Goal: Task Accomplishment & Management: Use online tool/utility

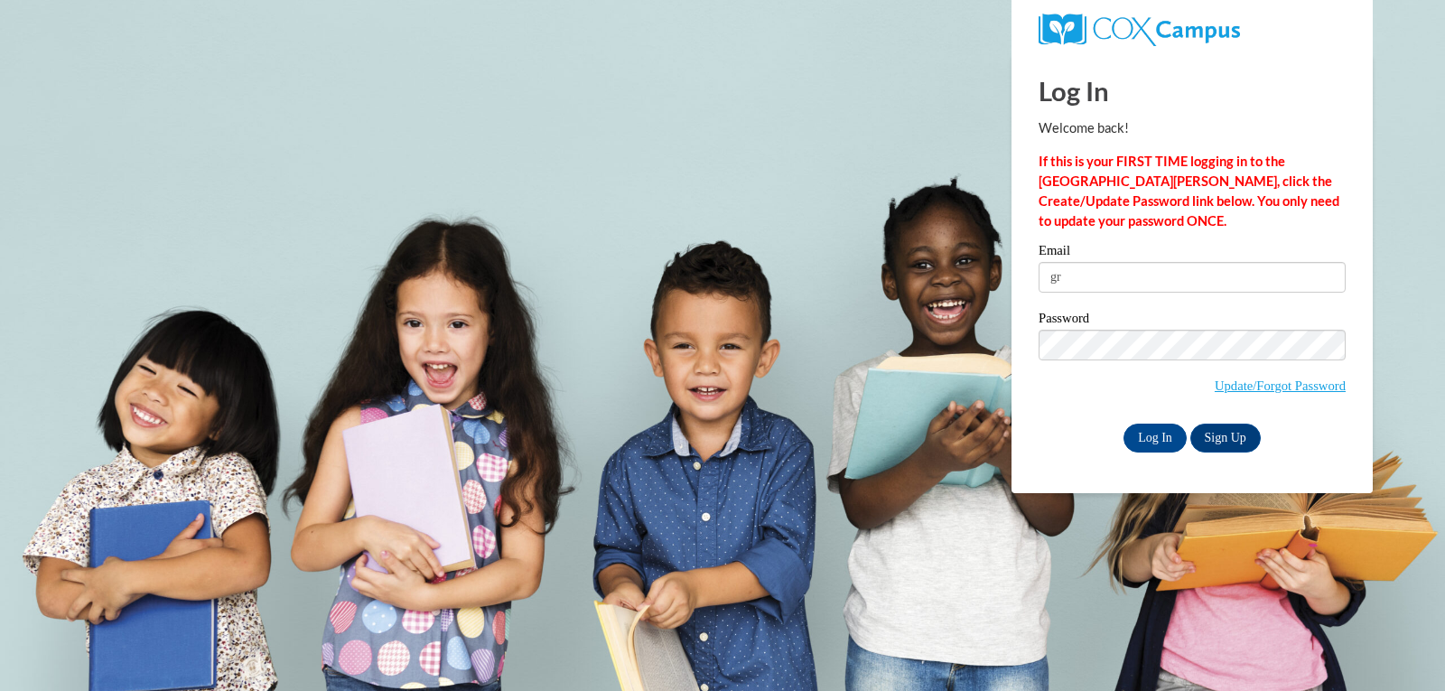
type input "g"
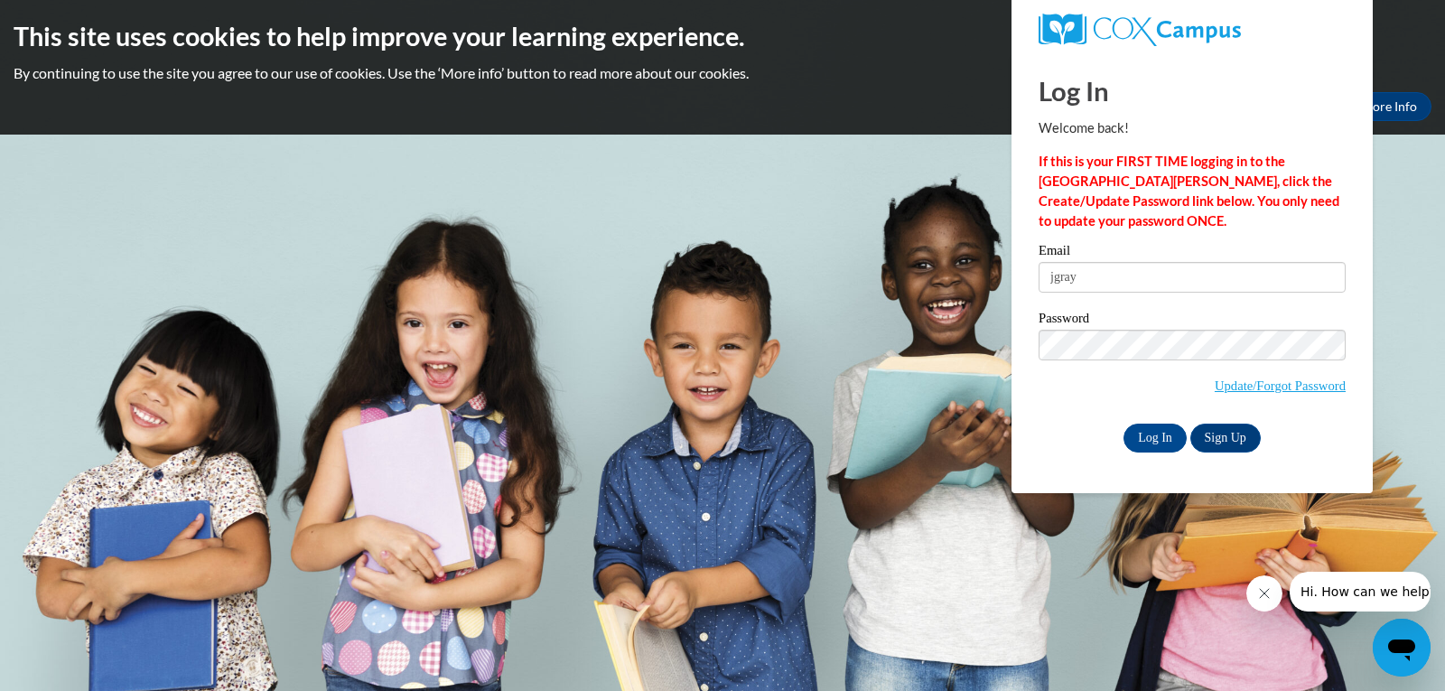
type input "jgray164@ivytech.edu"
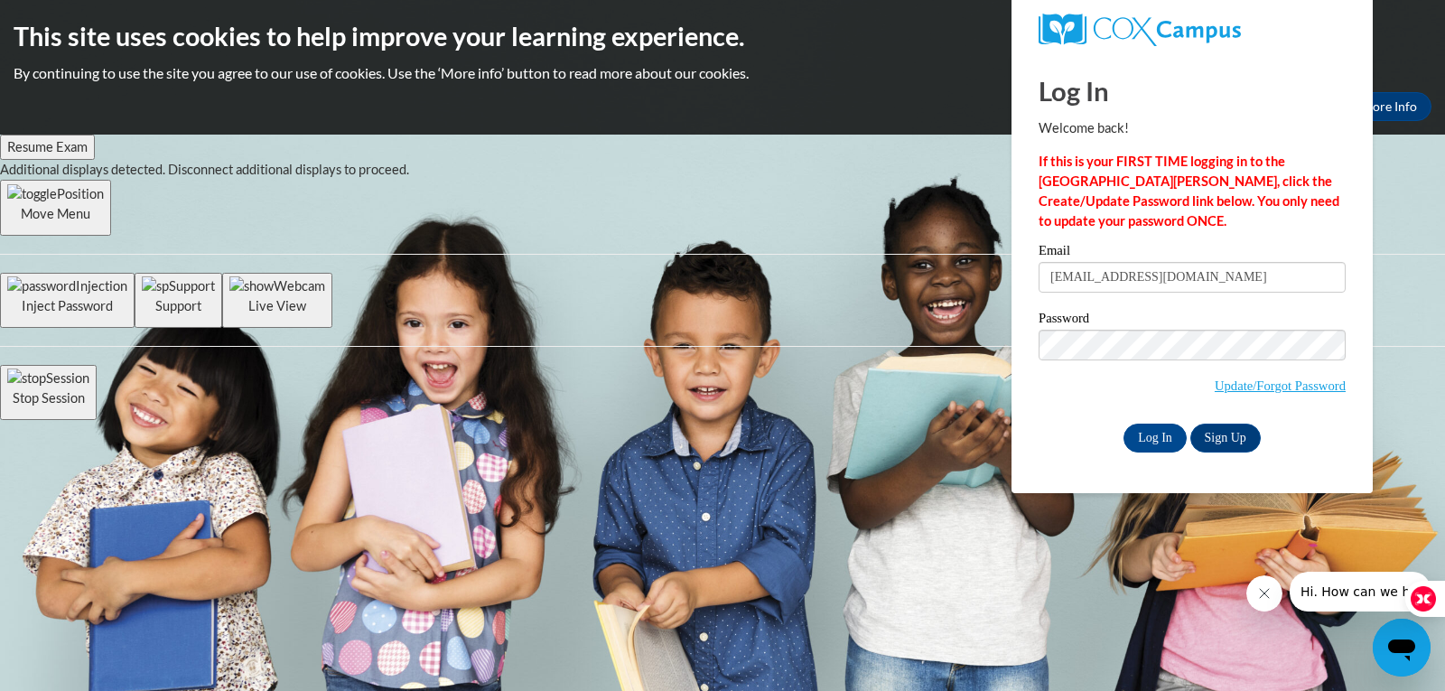
click at [1059, 409] on div "Password Update/Forgot Password" at bounding box center [1192, 365] width 307 height 107
click at [797, 304] on body "This site uses cookies to help improve your learning experience. By continuing …" at bounding box center [722, 345] width 1445 height 691
click at [1124, 424] on input "Log In" at bounding box center [1155, 438] width 63 height 29
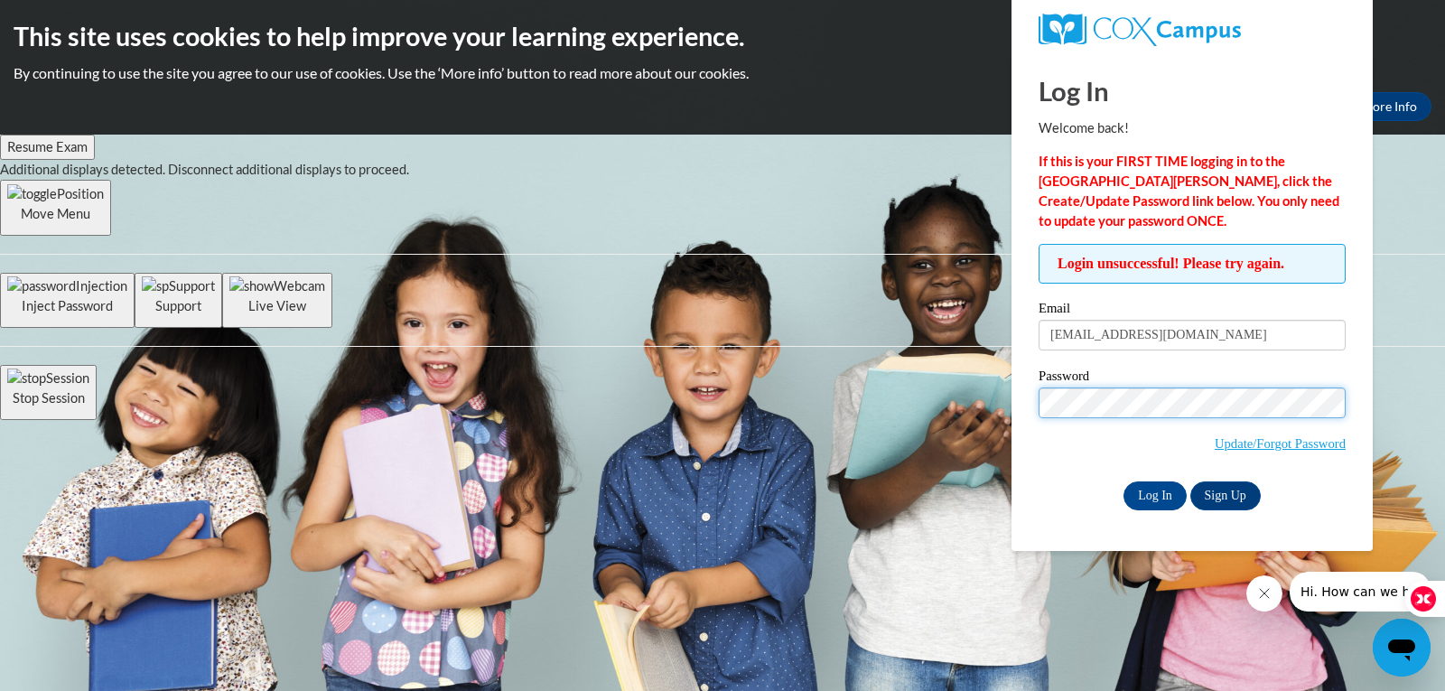
click at [1124, 481] on input "Log In" at bounding box center [1155, 495] width 63 height 29
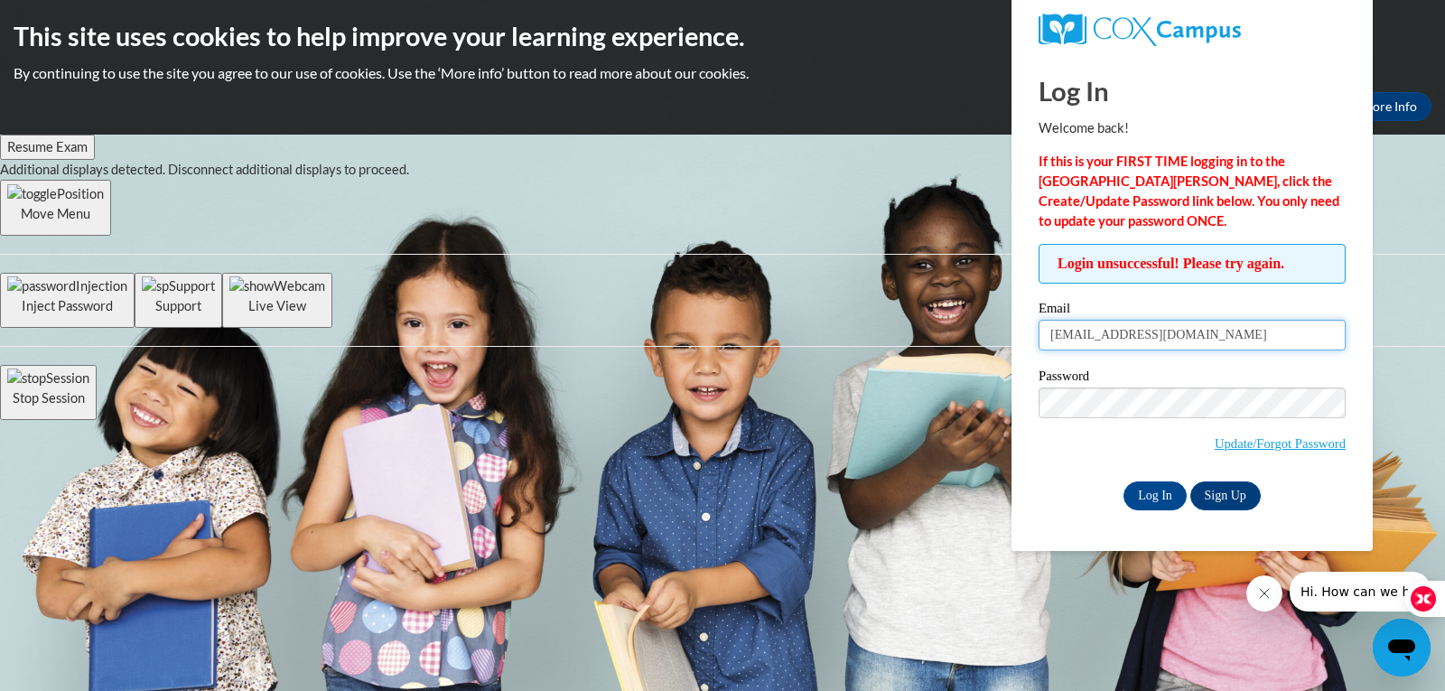
click at [1148, 340] on input "[EMAIL_ADDRESS][DOMAIN_NAME]" at bounding box center [1192, 335] width 307 height 31
type input "jgray164@myivy.edu"
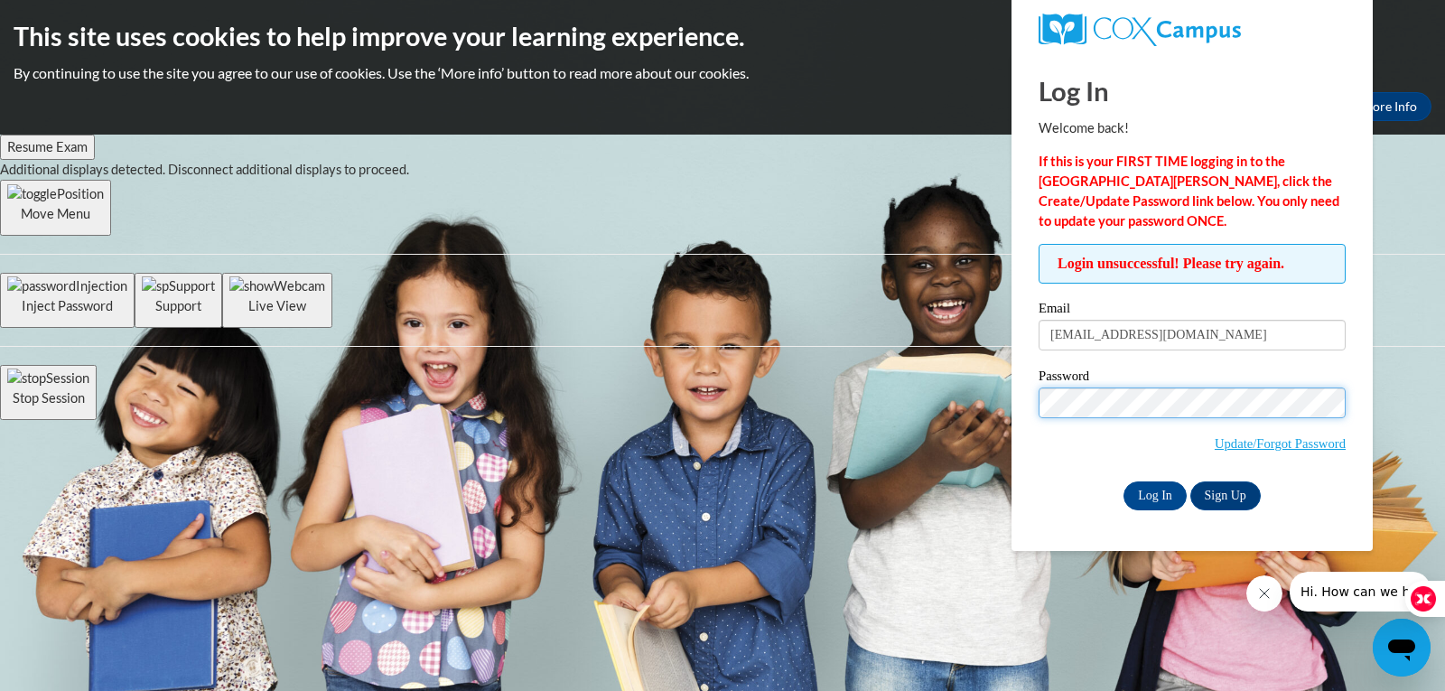
click at [1124, 481] on input "Log In" at bounding box center [1155, 495] width 63 height 29
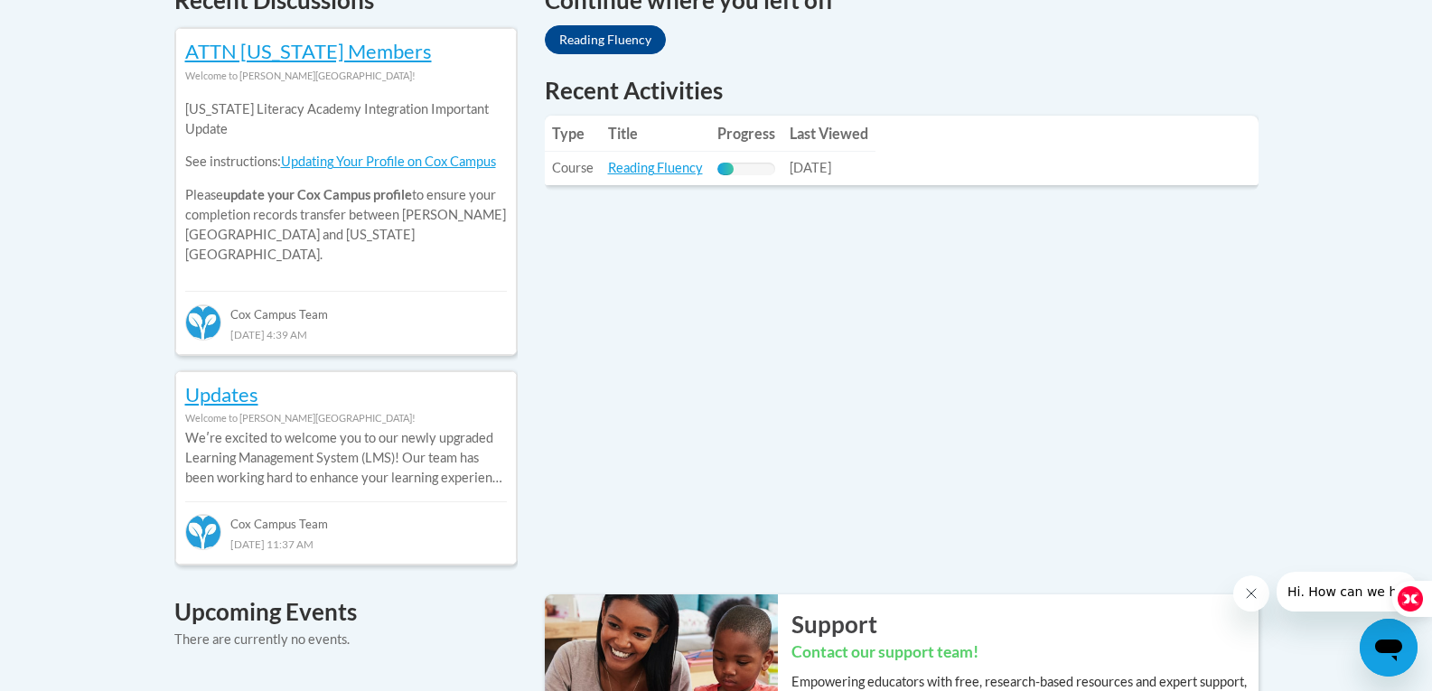
scroll to position [542, 0]
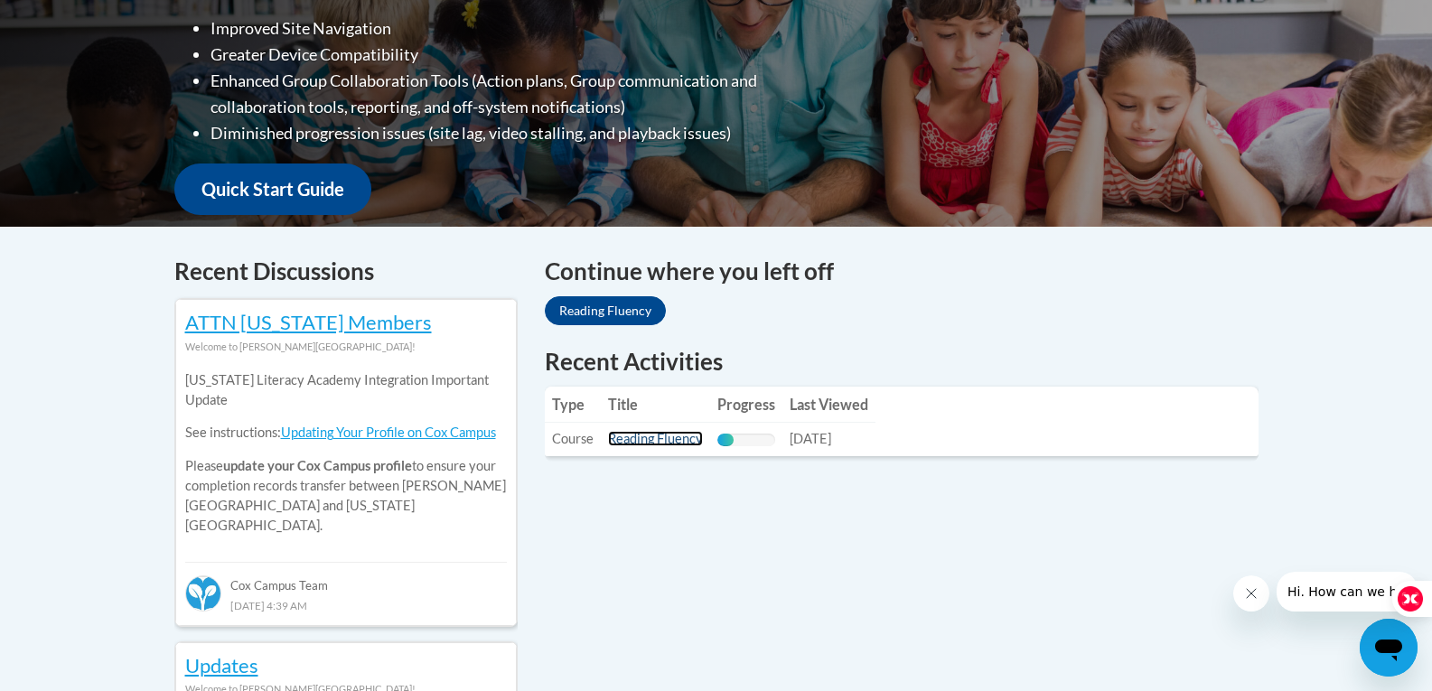
click at [640, 441] on link "Reading Fluency" at bounding box center [655, 438] width 95 height 15
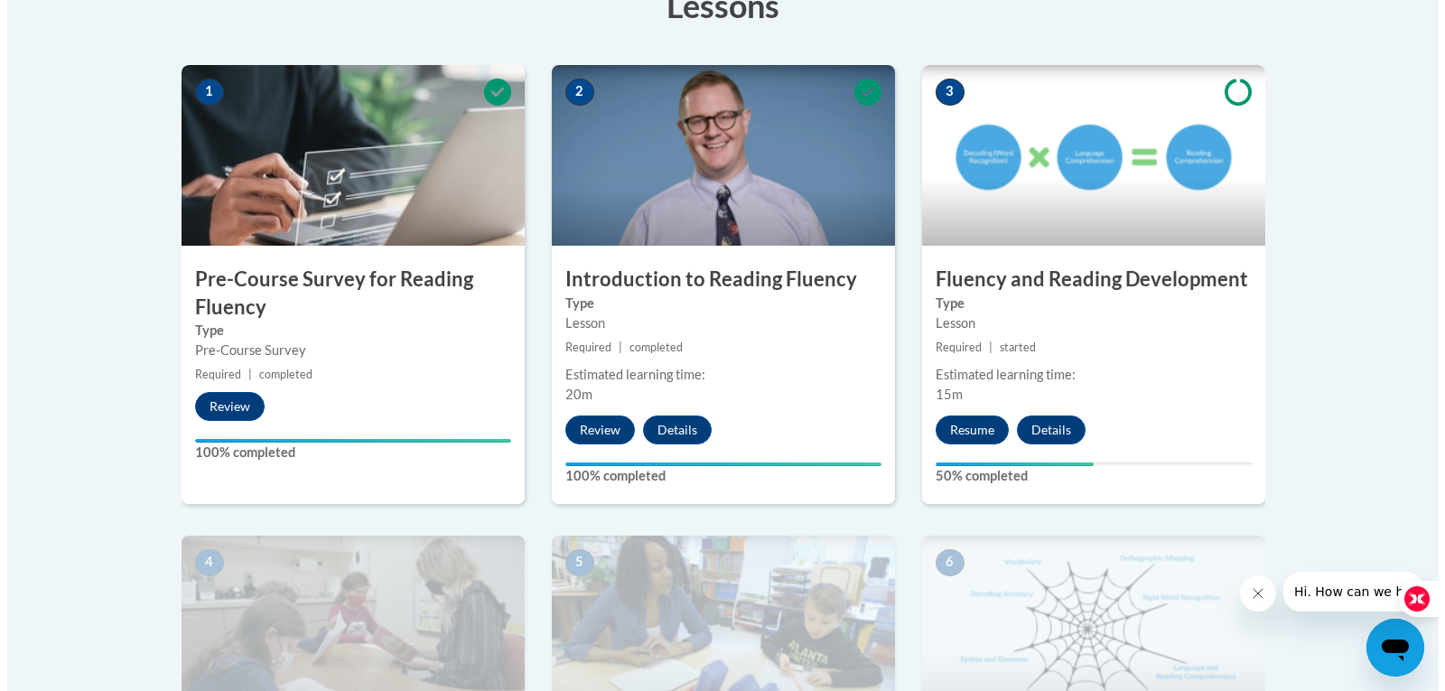
scroll to position [632, 0]
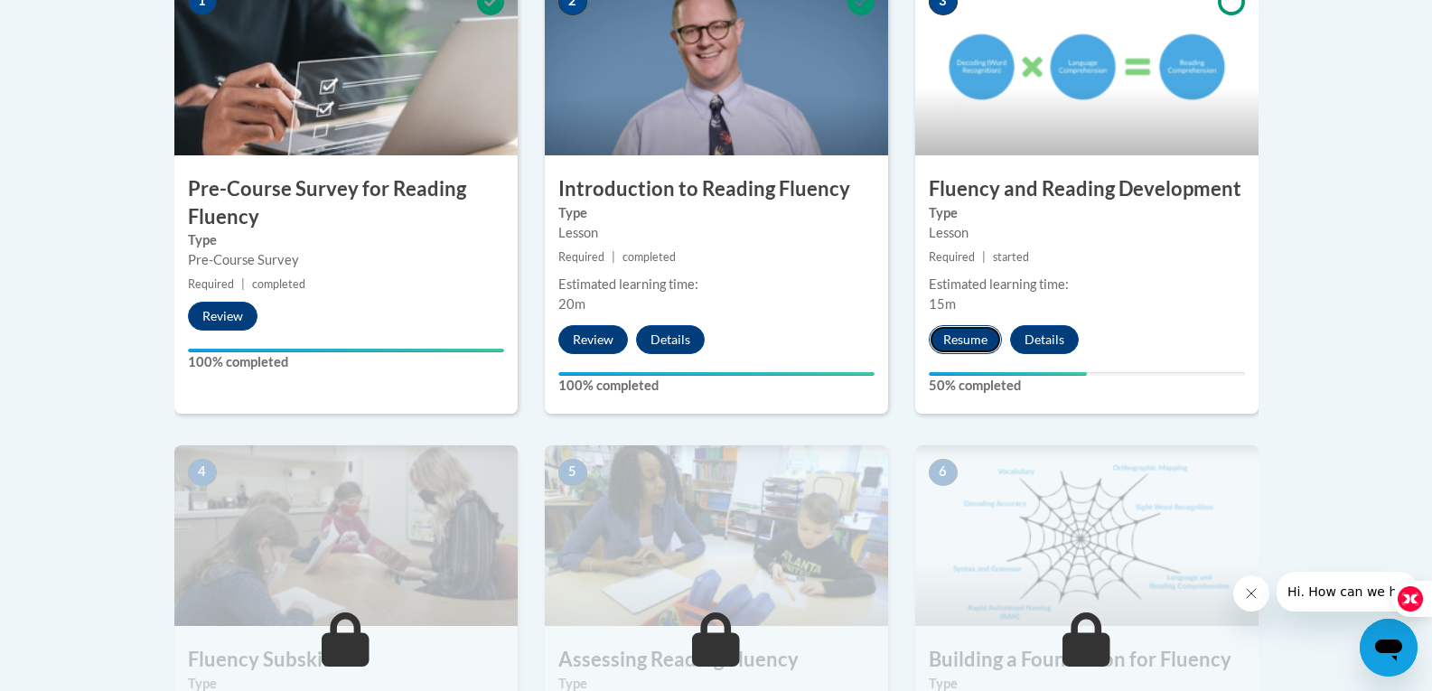
click at [957, 343] on button "Resume" at bounding box center [965, 339] width 73 height 29
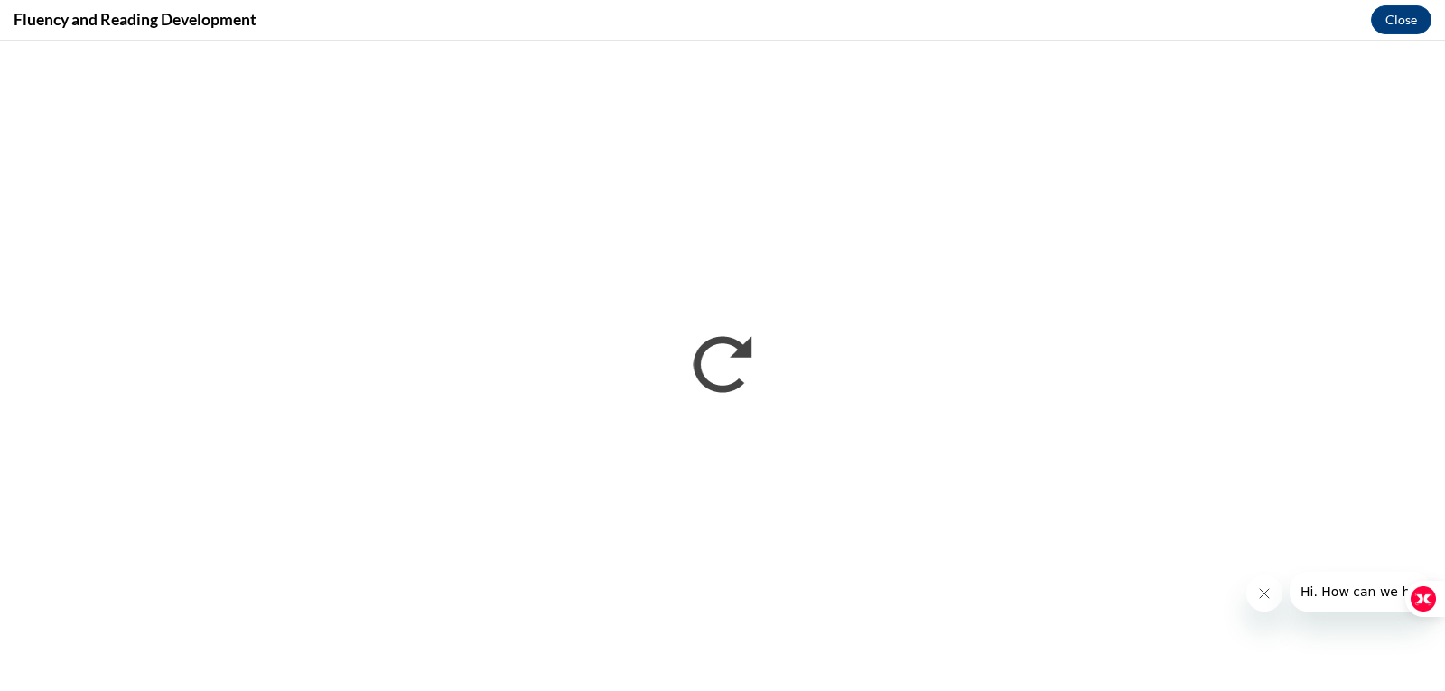
scroll to position [0, 0]
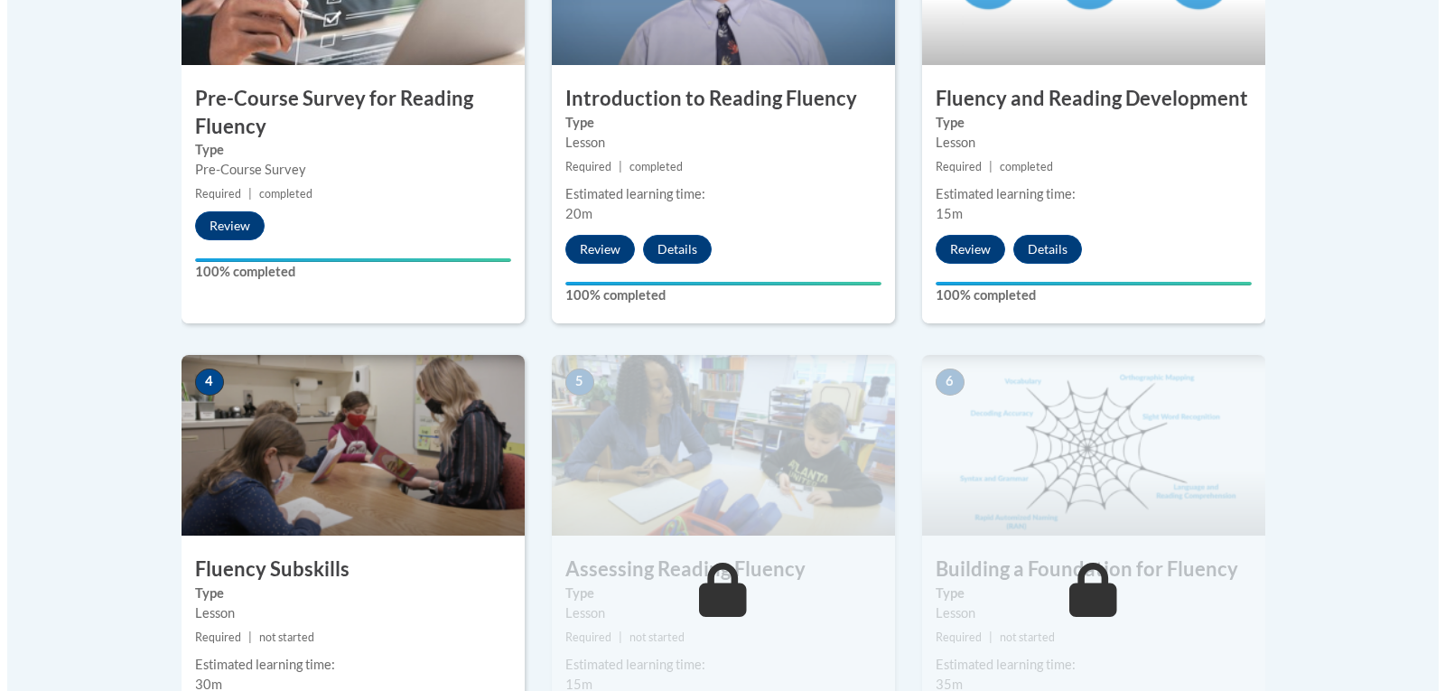
scroll to position [1084, 0]
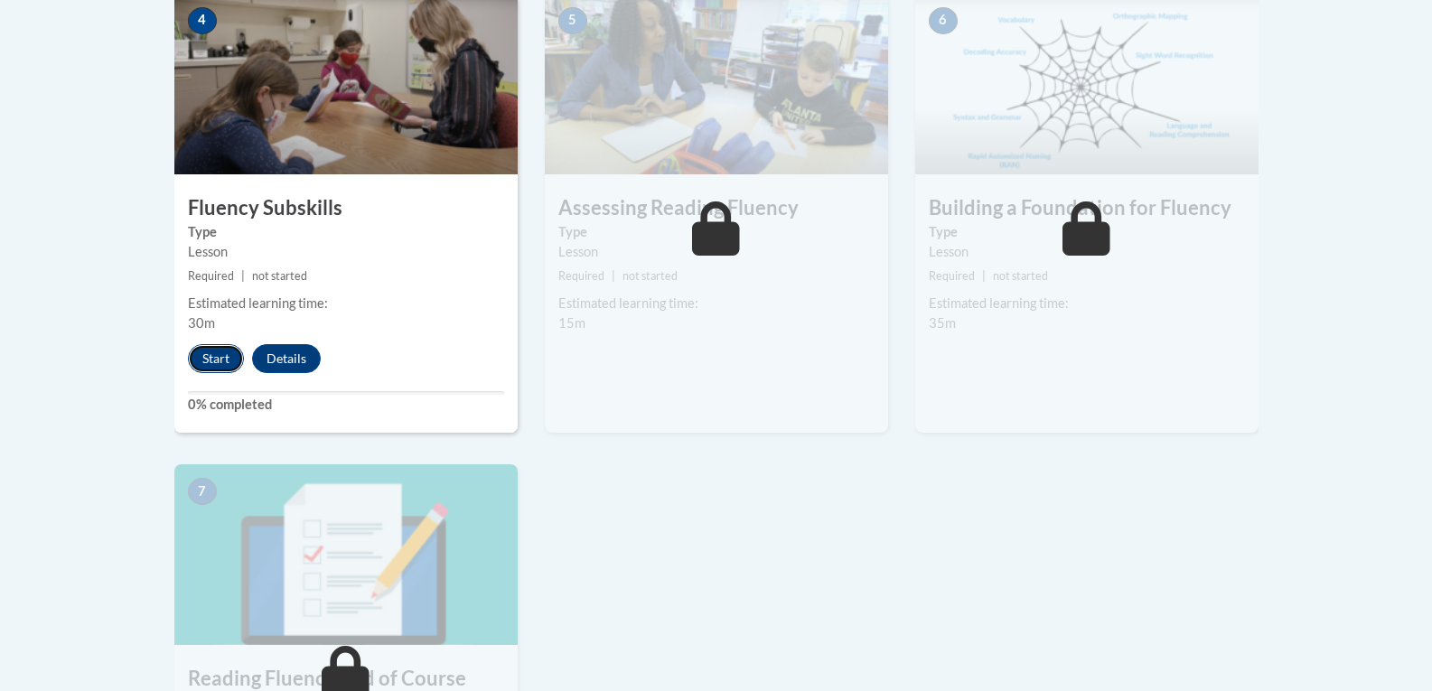
click at [227, 354] on button "Start" at bounding box center [216, 358] width 56 height 29
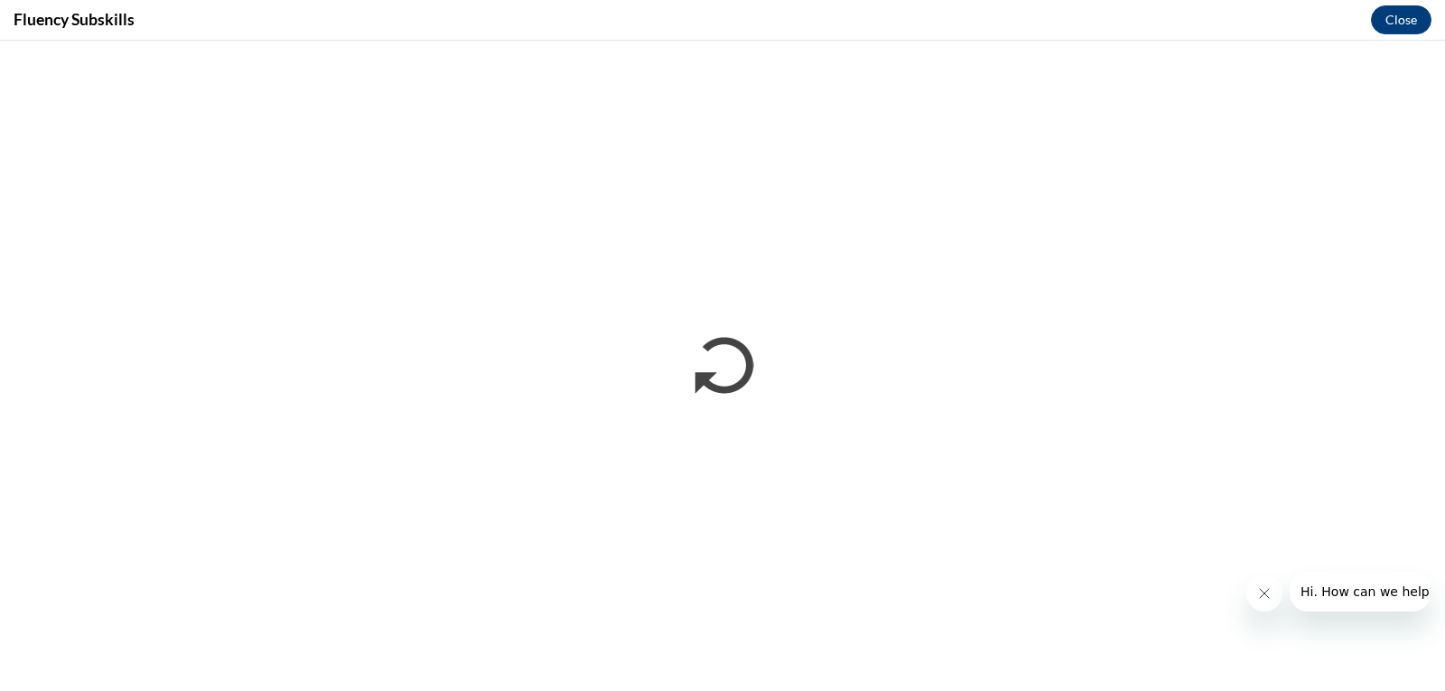
scroll to position [0, 0]
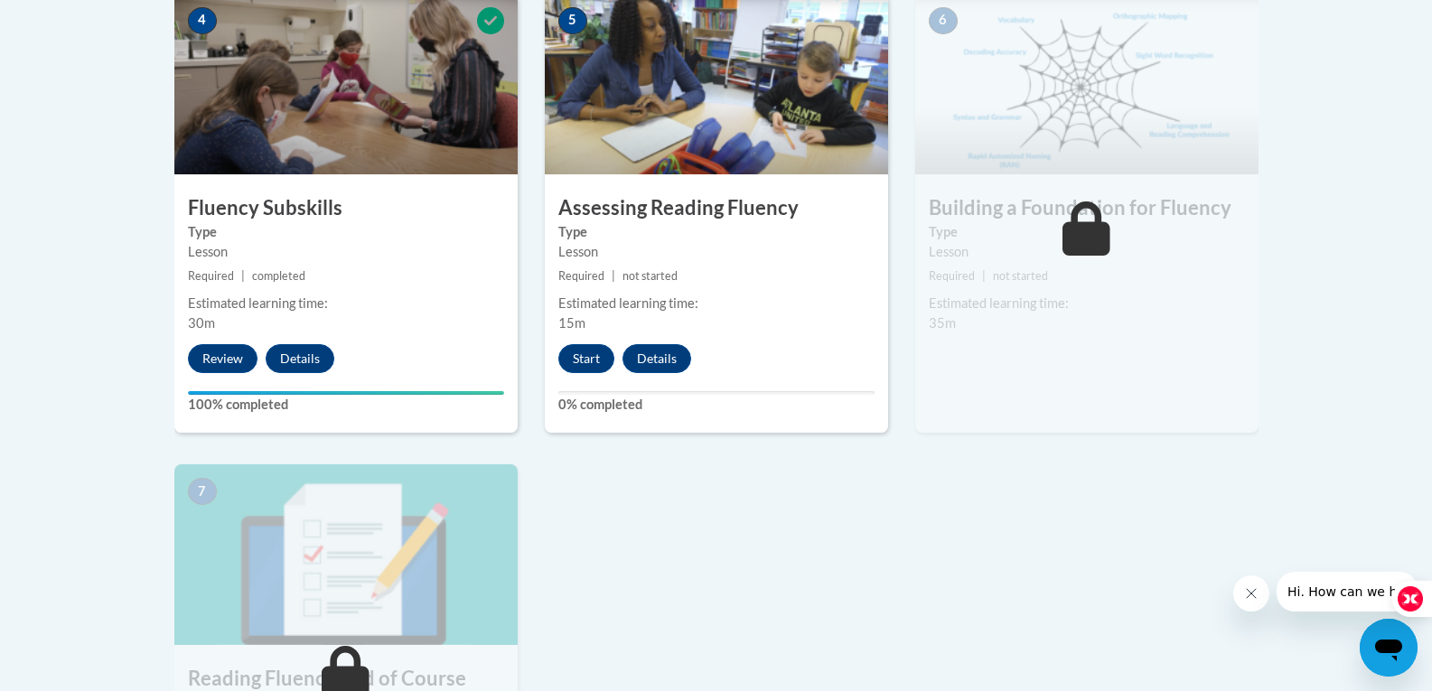
scroll to position [1174, 0]
